Goal: Task Accomplishment & Management: Complete application form

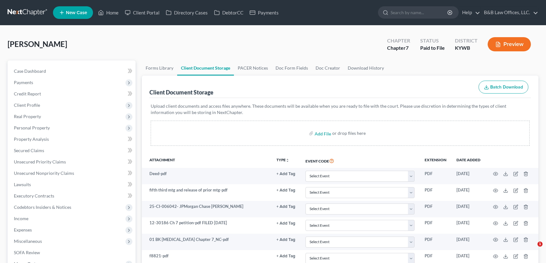
select select "7"
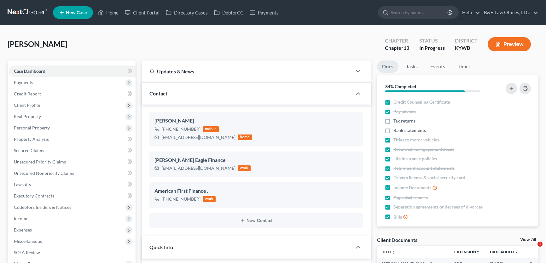
select select "9"
select select "2"
select select "0"
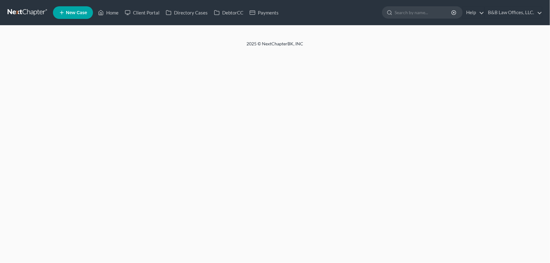
select select "7"
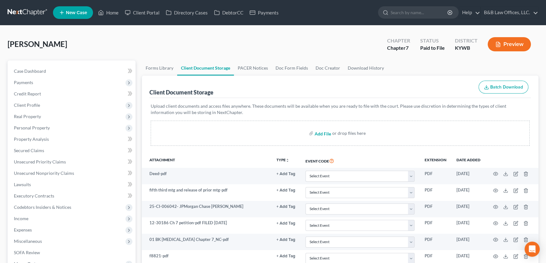
click at [320, 134] on input "file" at bounding box center [322, 133] width 15 height 11
type input "C:\fakepath\VehicleInformationReport.pdf"
select select "7"
click at [38, 126] on span "Personal Property" at bounding box center [32, 127] width 36 height 5
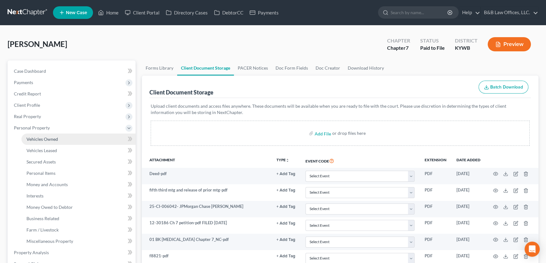
click at [48, 137] on span "Vehicles Owned" at bounding box center [42, 138] width 32 height 5
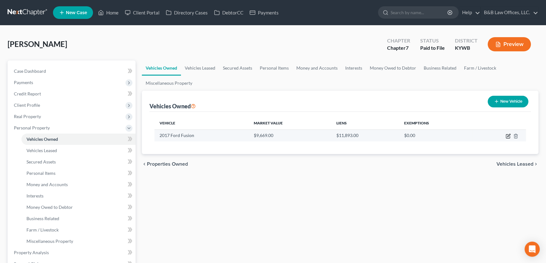
click at [508, 135] on icon "button" at bounding box center [508, 135] width 3 height 3
select select "0"
select select "9"
select select "1"
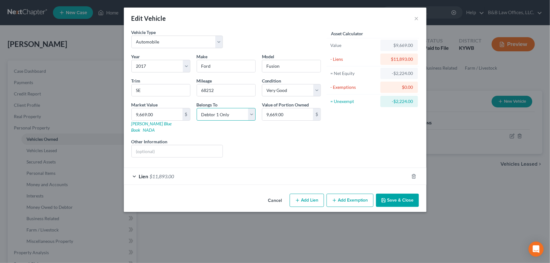
click at [250, 114] on select "Select Debtor 1 Only Debtor 2 Only Debtor 1 And Debtor 2 Only At Least One Of T…" at bounding box center [226, 114] width 59 height 13
select select "3"
click at [197, 108] on select "Select Debtor 1 Only Debtor 2 Only Debtor 1 And Debtor 2 Only At Least One Of T…" at bounding box center [226, 114] width 59 height 13
click at [157, 145] on input "text" at bounding box center [177, 151] width 91 height 12
click at [396, 198] on button "Save & Close" at bounding box center [397, 200] width 43 height 13
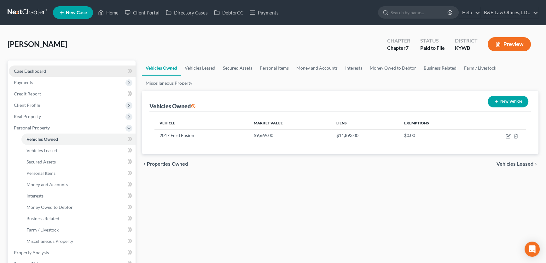
click at [57, 72] on link "Case Dashboard" at bounding box center [72, 71] width 127 height 11
select select "1"
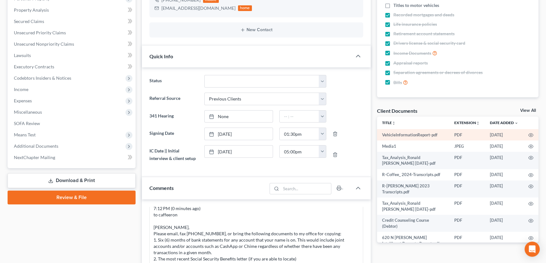
scroll to position [143, 0]
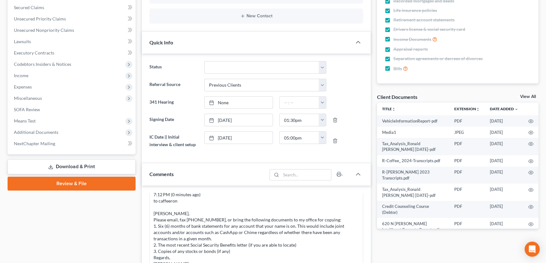
click at [523, 96] on link "View All" at bounding box center [528, 97] width 16 height 4
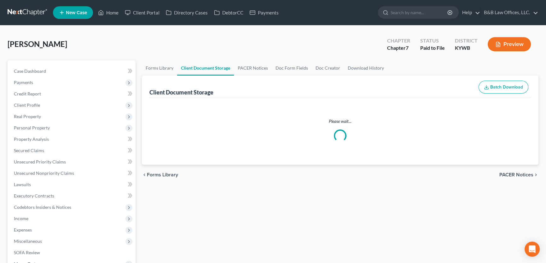
select select "7"
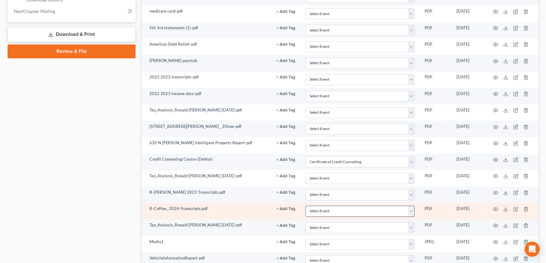
scroll to position [396, 0]
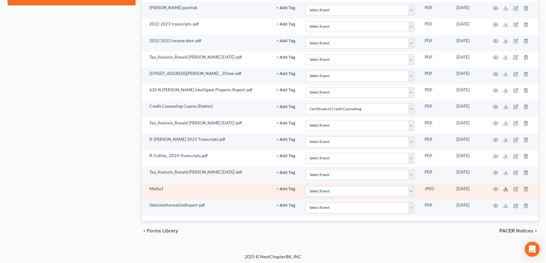
click at [508, 188] on icon at bounding box center [505, 189] width 5 height 5
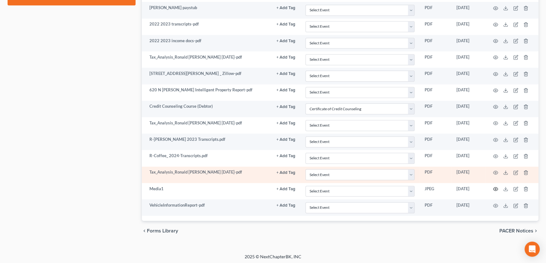
drag, startPoint x: 495, startPoint y: 187, endPoint x: 494, endPoint y: 180, distance: 7.0
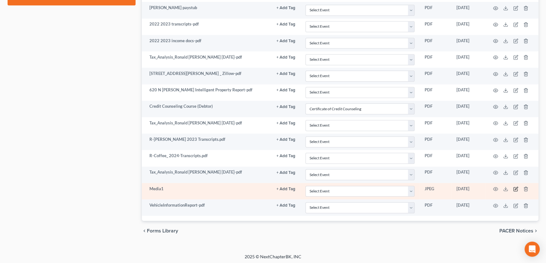
click at [514, 188] on icon "button" at bounding box center [515, 189] width 5 height 5
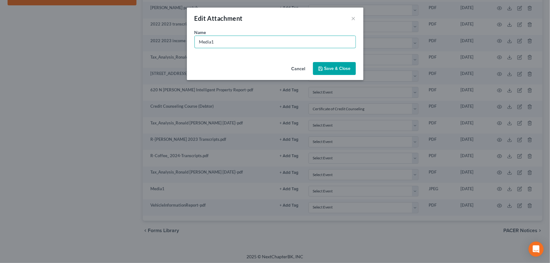
drag, startPoint x: 218, startPoint y: 43, endPoint x: 168, endPoint y: 44, distance: 50.1
click at [170, 44] on div "Edit Attachment × Name * Media1 Cancel Save & Close" at bounding box center [275, 131] width 550 height 263
type input "Vehicle title"
click at [345, 67] on span "Save & Close" at bounding box center [337, 68] width 26 height 5
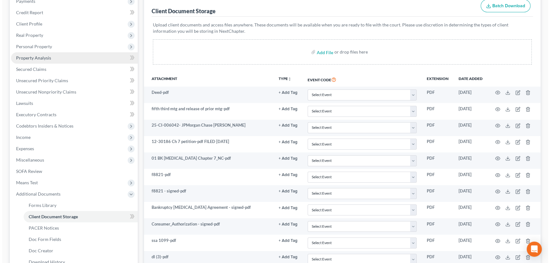
scroll to position [0, 0]
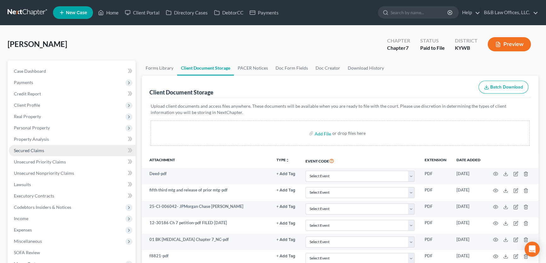
click at [46, 153] on link "Secured Claims" at bounding box center [72, 150] width 127 height 11
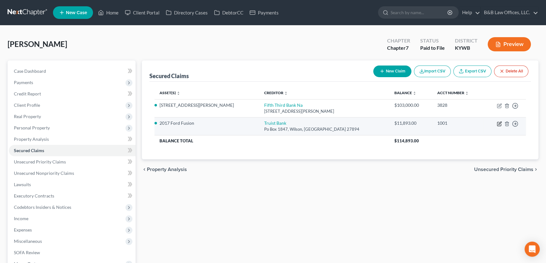
click at [498, 124] on icon "button" at bounding box center [499, 123] width 5 height 5
select select "28"
select select "4"
select select "3"
select select "0"
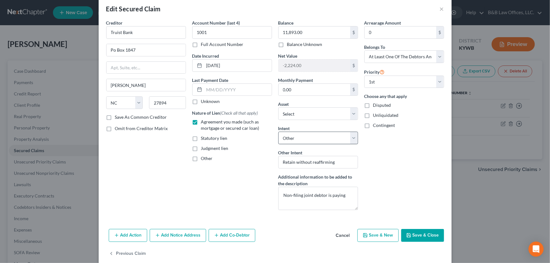
scroll to position [19, 0]
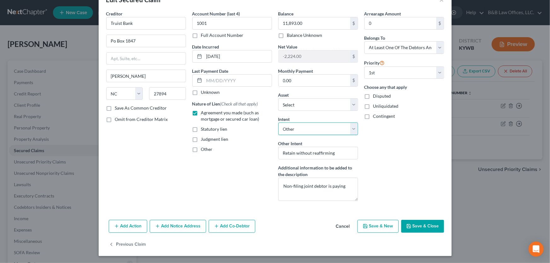
click at [352, 129] on select "Select Surrender Redeem Reaffirm Avoid Other" at bounding box center [318, 129] width 80 height 13
click at [419, 141] on div "Arrearage Amount 0 $ Belongs To * Select Debtor 1 Only Debtor 2 Only Debtor 1 A…" at bounding box center [404, 108] width 86 height 196
click at [342, 154] on input "Retain without reaffirming" at bounding box center [318, 153] width 80 height 13
type input "Retain without reaffirming-Non-filing debtor to pay"
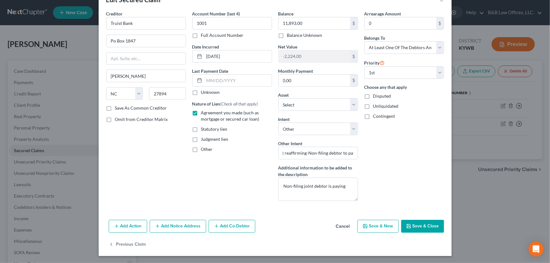
scroll to position [0, 0]
drag, startPoint x: 418, startPoint y: 228, endPoint x: 416, endPoint y: 222, distance: 5.9
click at [416, 223] on button "Save & Close" at bounding box center [422, 226] width 43 height 13
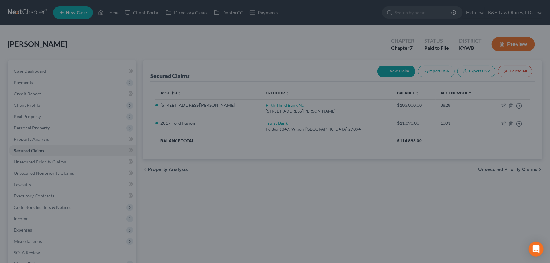
select select "4"
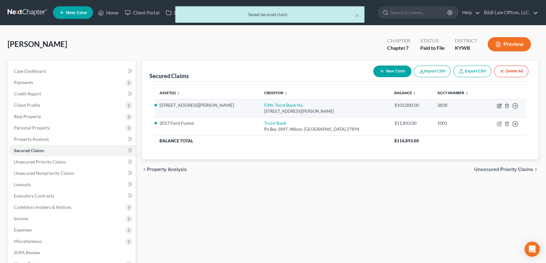
click at [498, 107] on icon "button" at bounding box center [499, 105] width 5 height 5
select select "36"
select select "4"
select select "3"
select select "0"
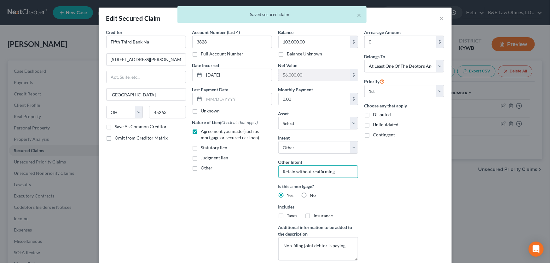
click at [337, 171] on input "Retain without reaffirming" at bounding box center [318, 171] width 80 height 13
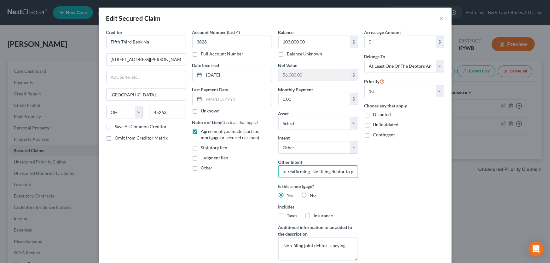
scroll to position [0, 27]
click at [311, 172] on input "Retain without reaffirming- Nof filing debtor to pay" at bounding box center [318, 171] width 80 height 13
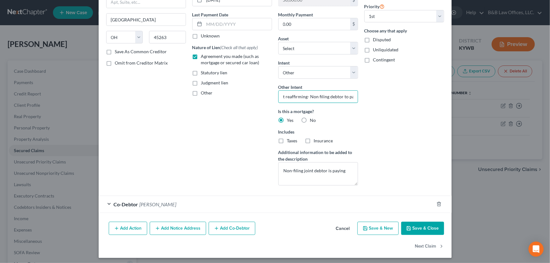
scroll to position [77, 0]
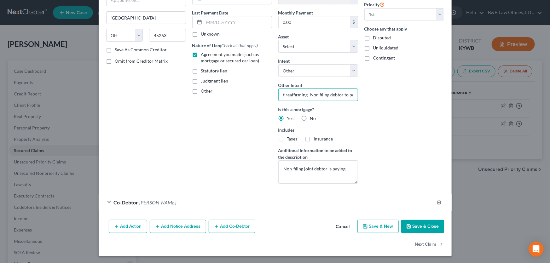
type input "Retain without reaffirming- Non filing debtor to pay"
click at [424, 228] on button "Save & Close" at bounding box center [422, 226] width 43 height 13
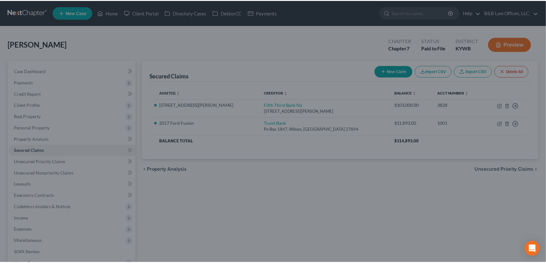
scroll to position [0, 0]
